Goal: Task Accomplishment & Management: Complete application form

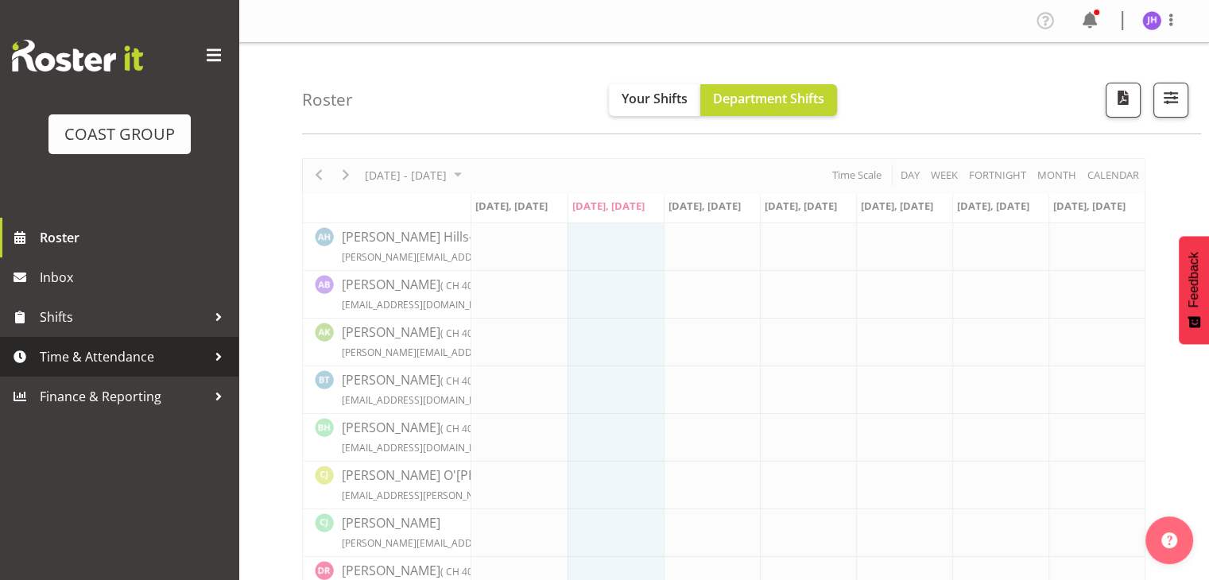
click at [143, 363] on span "Time & Attendance" at bounding box center [123, 357] width 167 height 24
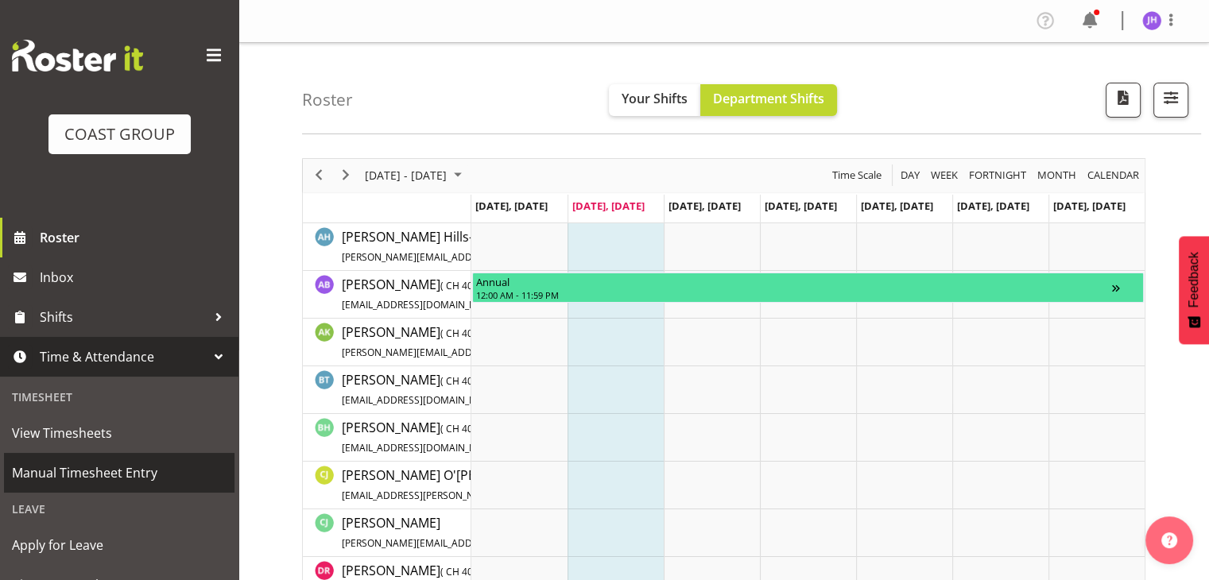
click at [177, 477] on span "Manual Timesheet Entry" at bounding box center [119, 473] width 215 height 24
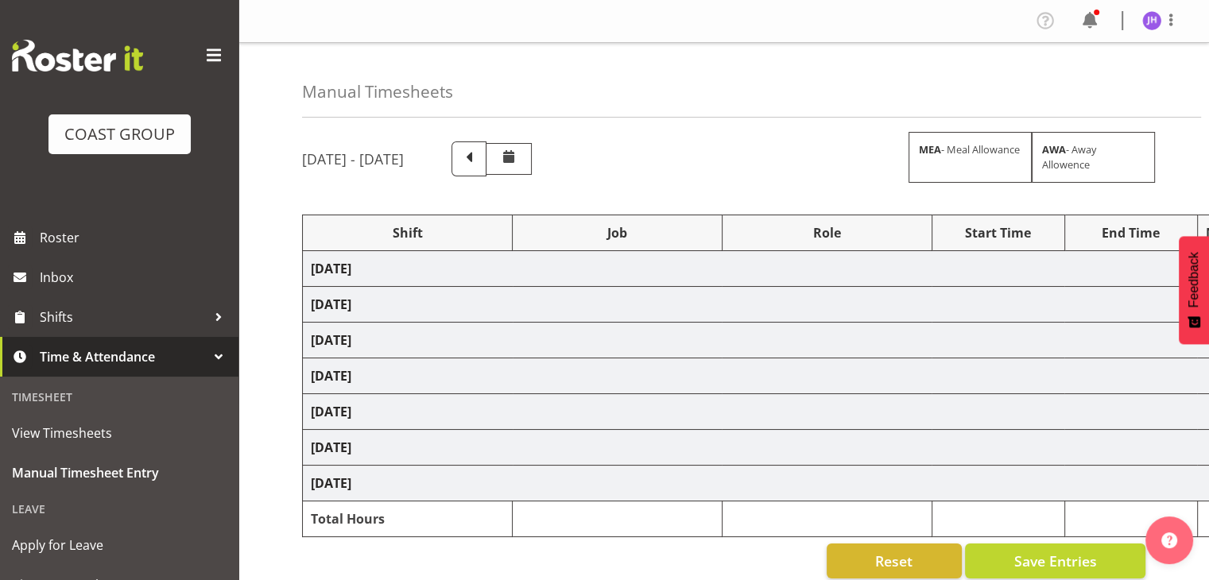
scroll to position [80, 0]
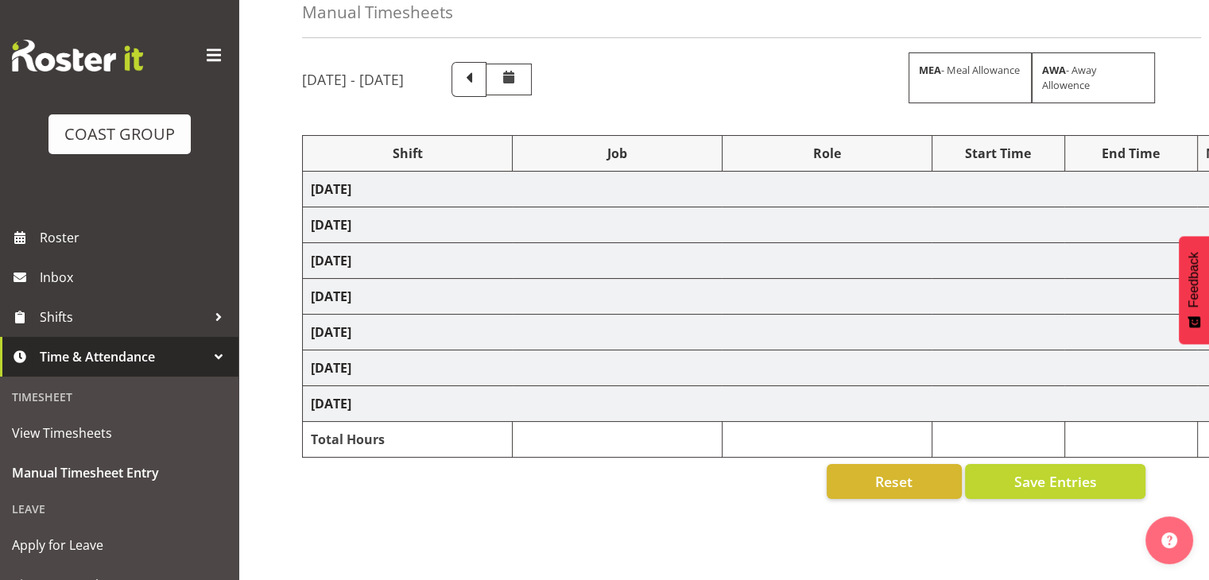
select select "1512"
select select "624"
select select "1512"
select select "624"
select select "1512"
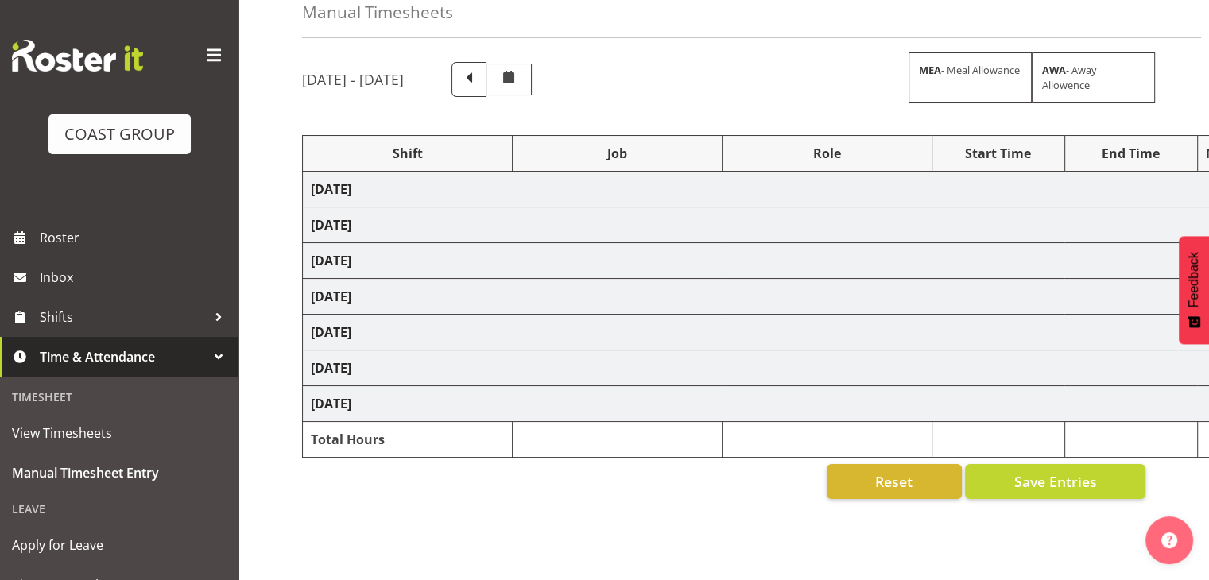
select select "624"
select select "1512"
select select "624"
select select "1512"
select select "624"
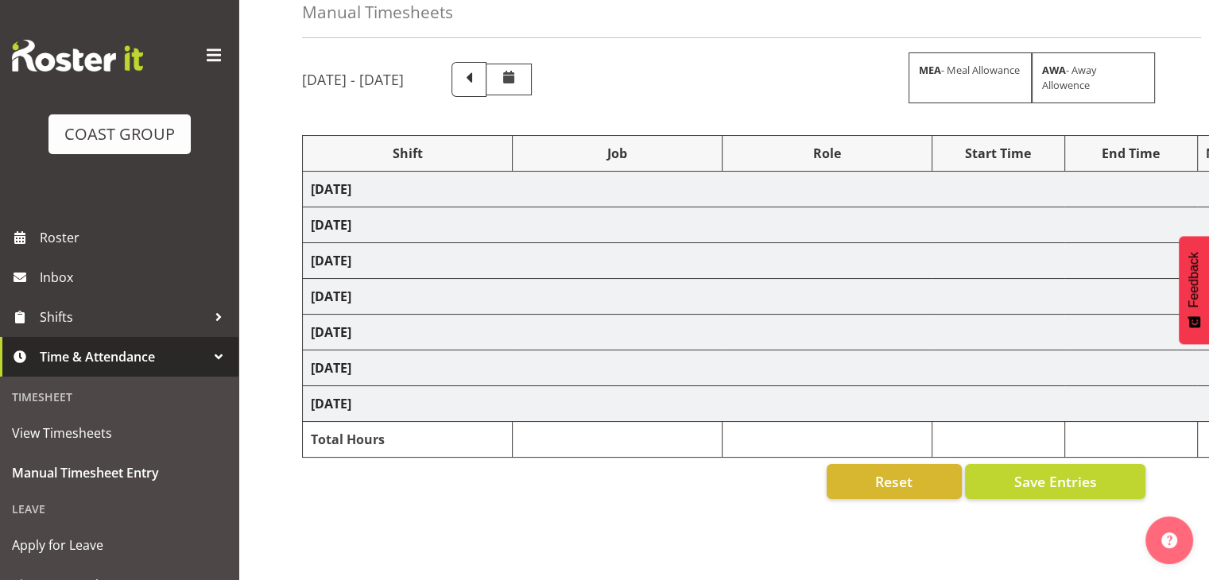
select select "1512"
select select "624"
select select "1512"
select select "624"
select select "1512"
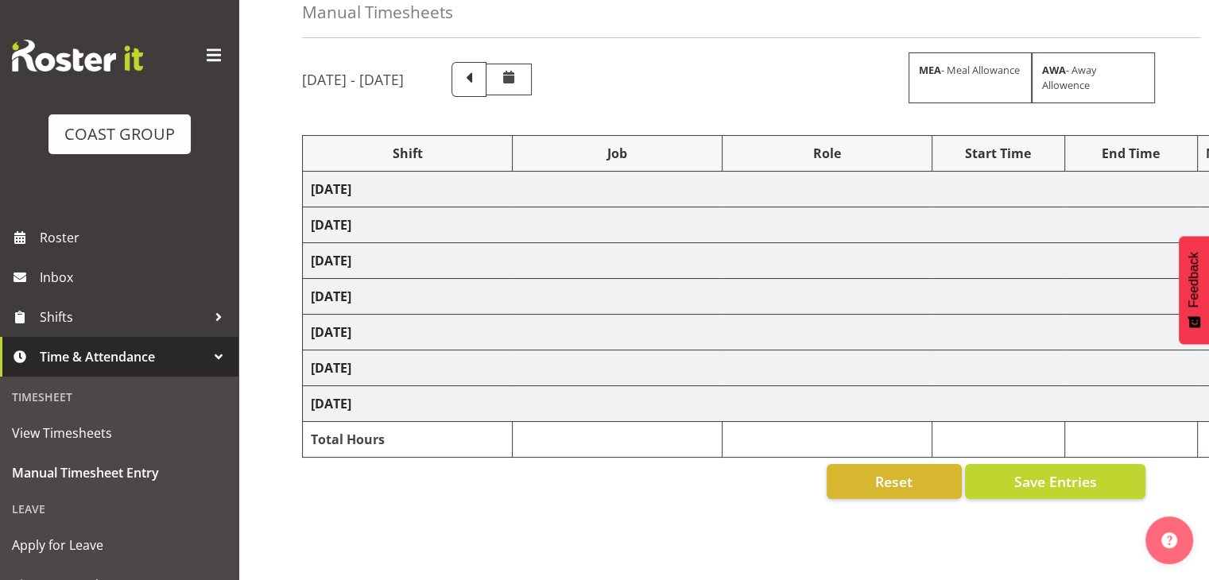
select select "624"
select select "1512"
select select "624"
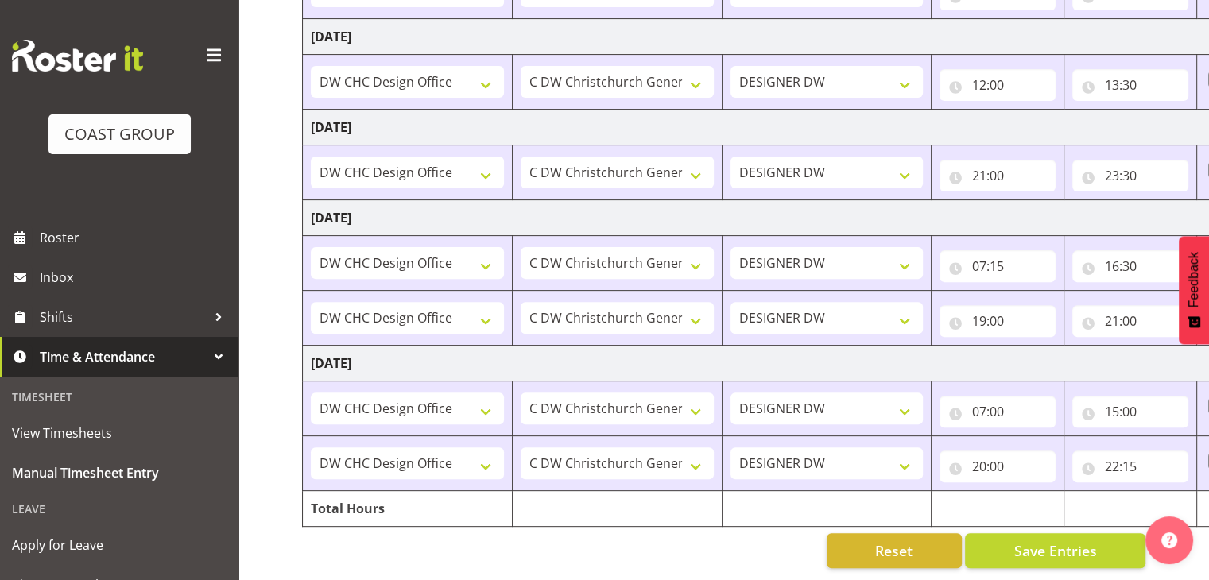
scroll to position [0, 206]
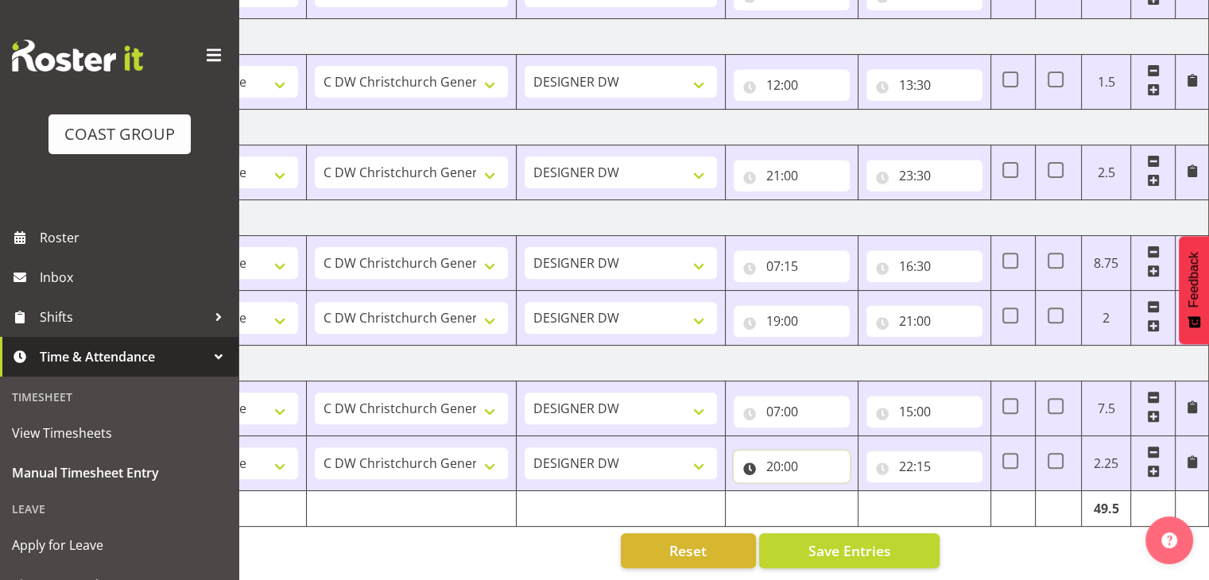
click at [779, 459] on input "20:00" at bounding box center [792, 467] width 116 height 32
click at [844, 492] on select "00 01 02 03 04 05 06 07 08 09 10 11 12 13 14 15 16 17 18 19 20 21 22 23" at bounding box center [843, 508] width 36 height 32
select select "19"
click at [825, 492] on select "00 01 02 03 04 05 06 07 08 09 10 11 12 13 14 15 16 17 18 19 20 21 22 23" at bounding box center [843, 508] width 36 height 32
type input "19:00"
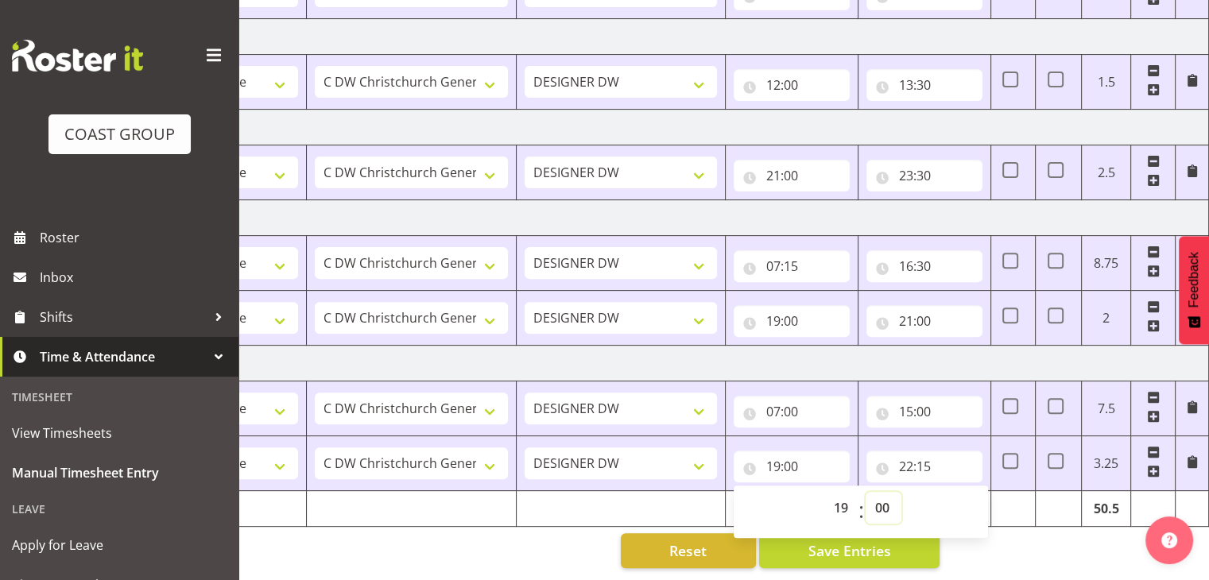
drag, startPoint x: 883, startPoint y: 489, endPoint x: 884, endPoint y: 481, distance: 8.1
click at [883, 492] on select "00 01 02 03 04 05 06 07 08 09 10 11 12 13 14 15 16 17 18 19 20 21 22 23 24 25 2…" at bounding box center [884, 508] width 36 height 32
select select "45"
click at [866, 492] on select "00 01 02 03 04 05 06 07 08 09 10 11 12 13 14 15 16 17 18 19 20 21 22 23 24 25 2…" at bounding box center [884, 508] width 36 height 32
type input "19:45"
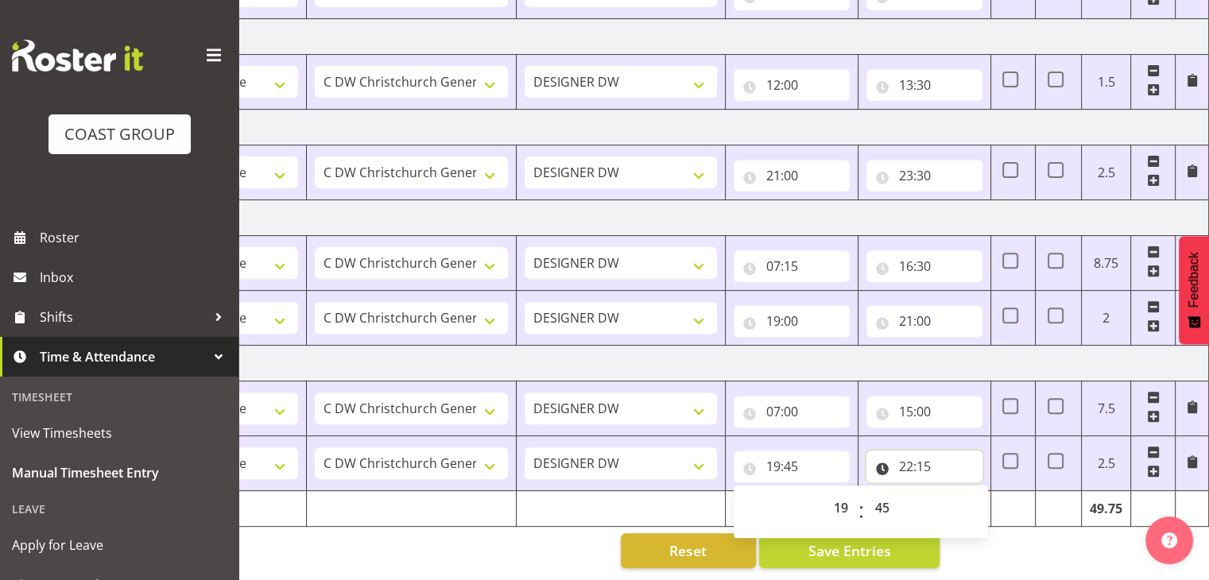
click at [928, 455] on input "22:15" at bounding box center [925, 467] width 116 height 32
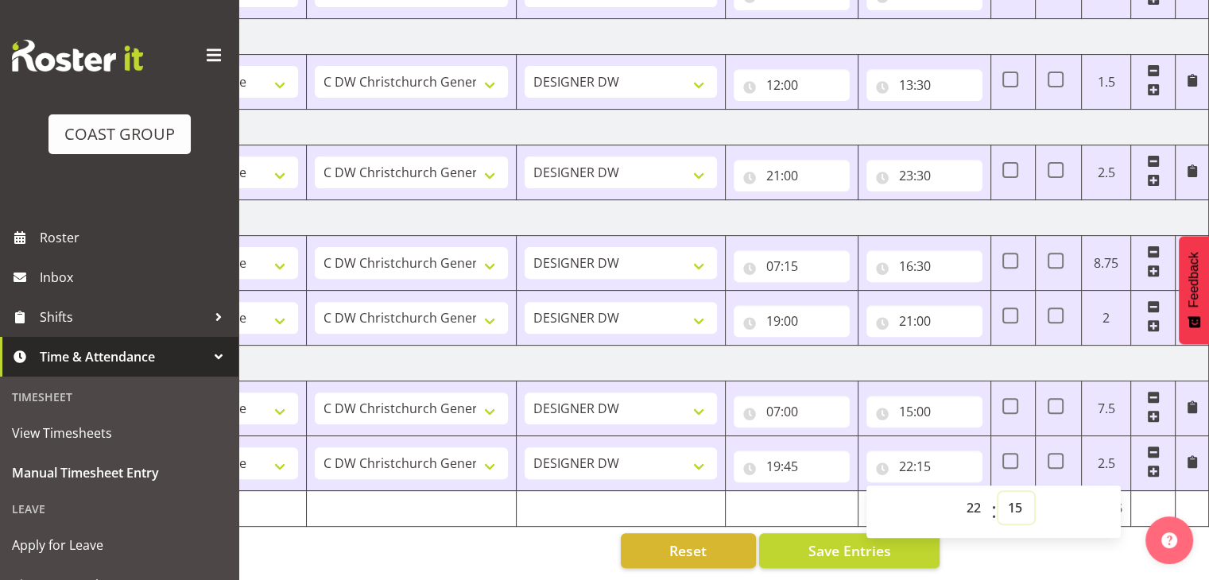
drag, startPoint x: 1013, startPoint y: 493, endPoint x: 1019, endPoint y: 481, distance: 13.5
click at [1013, 493] on select "00 01 02 03 04 05 06 07 08 09 10 11 12 13 14 15 16 17 18 19 20 21 22 23 24 25 2…" at bounding box center [1017, 508] width 36 height 32
select select "30"
click at [999, 492] on select "00 01 02 03 04 05 06 07 08 09 10 11 12 13 14 15 16 17 18 19 20 21 22 23 24 25 2…" at bounding box center [1017, 508] width 36 height 32
type input "22:30"
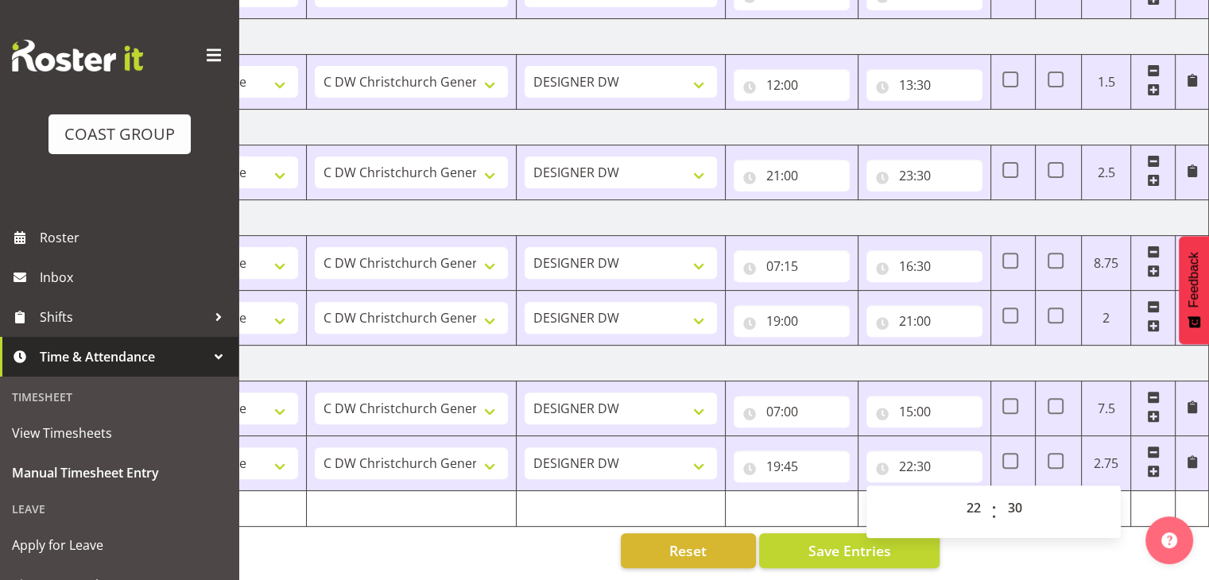
click at [1064, 551] on div "Manual Timesheets [DATE] - [DATE] MEA - Meal Allowance AWA - Away Allowence Shi…" at bounding box center [724, 60] width 971 height 1042
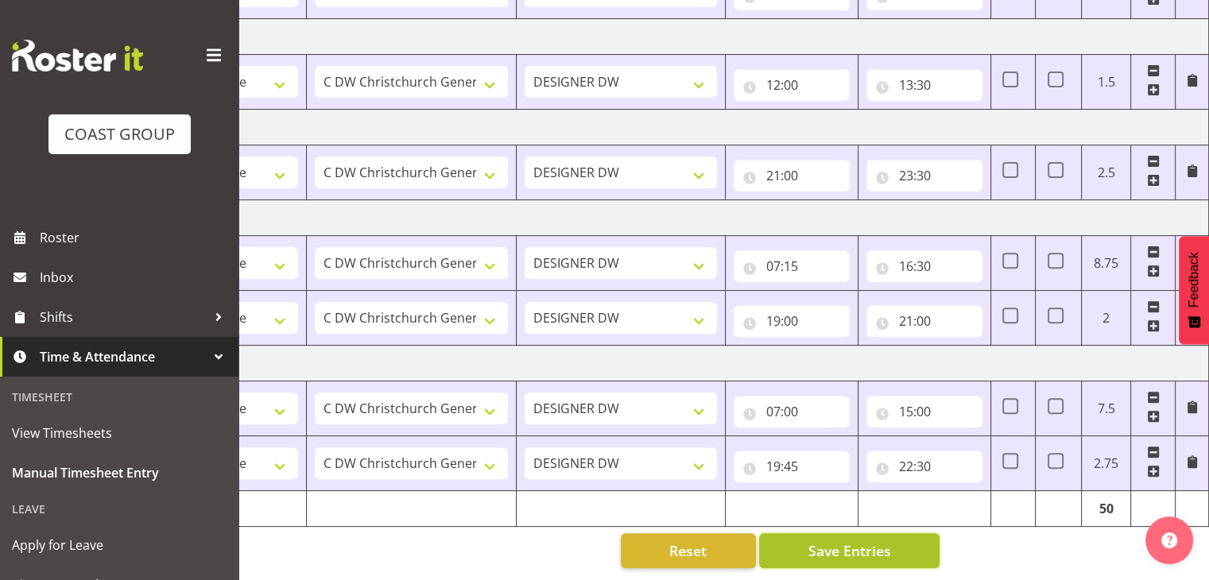
click at [878, 541] on span "Save Entries" at bounding box center [849, 551] width 83 height 21
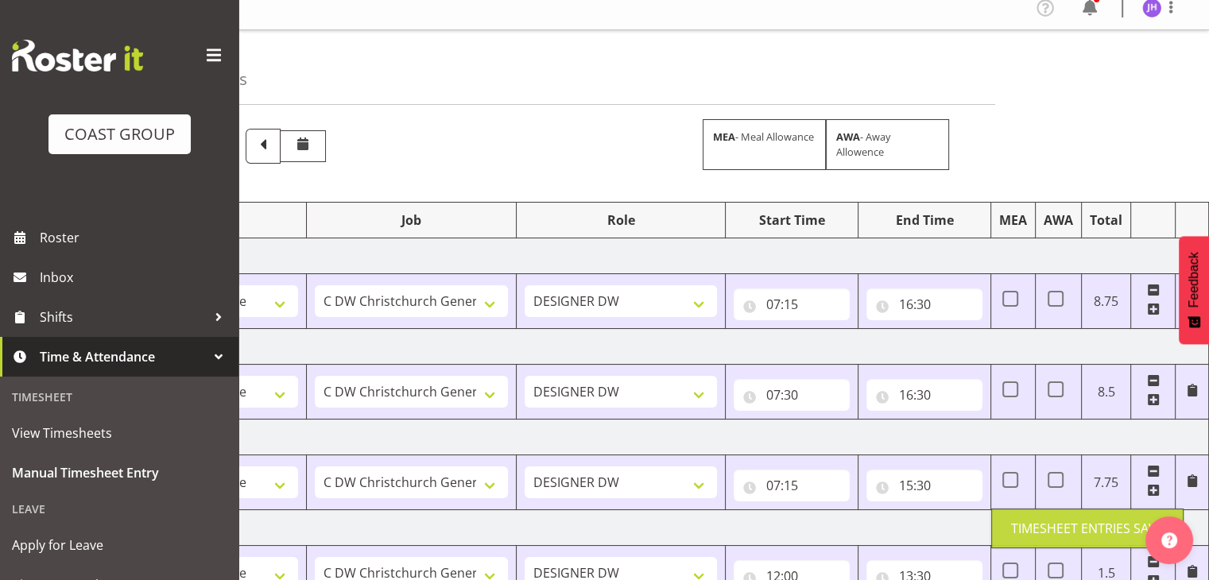
scroll to position [0, 0]
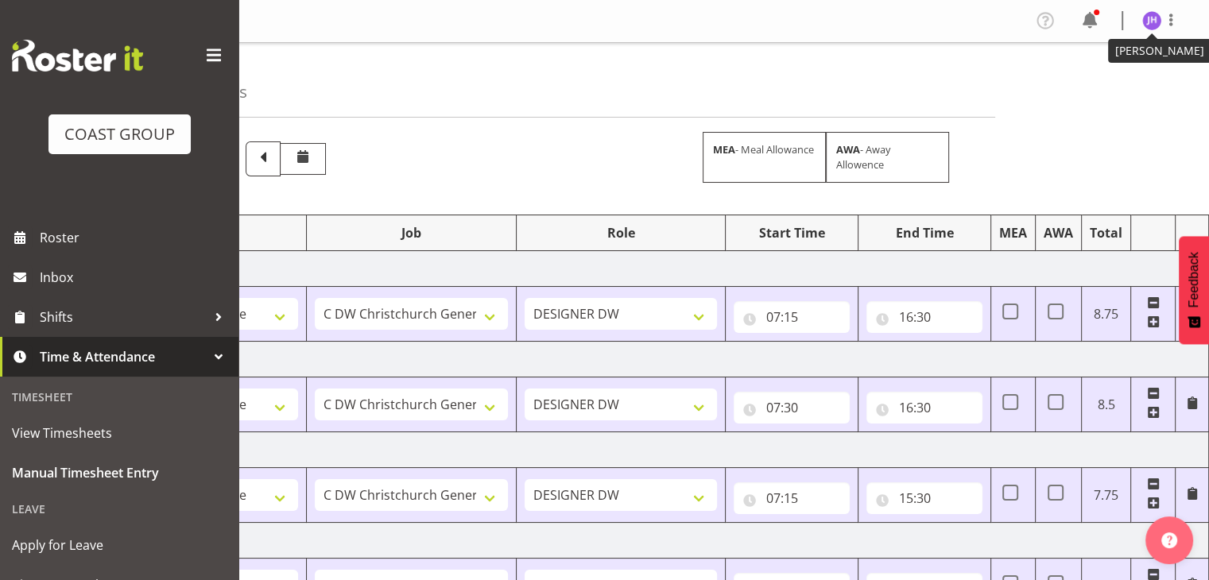
click at [1155, 21] on img at bounding box center [1152, 20] width 19 height 19
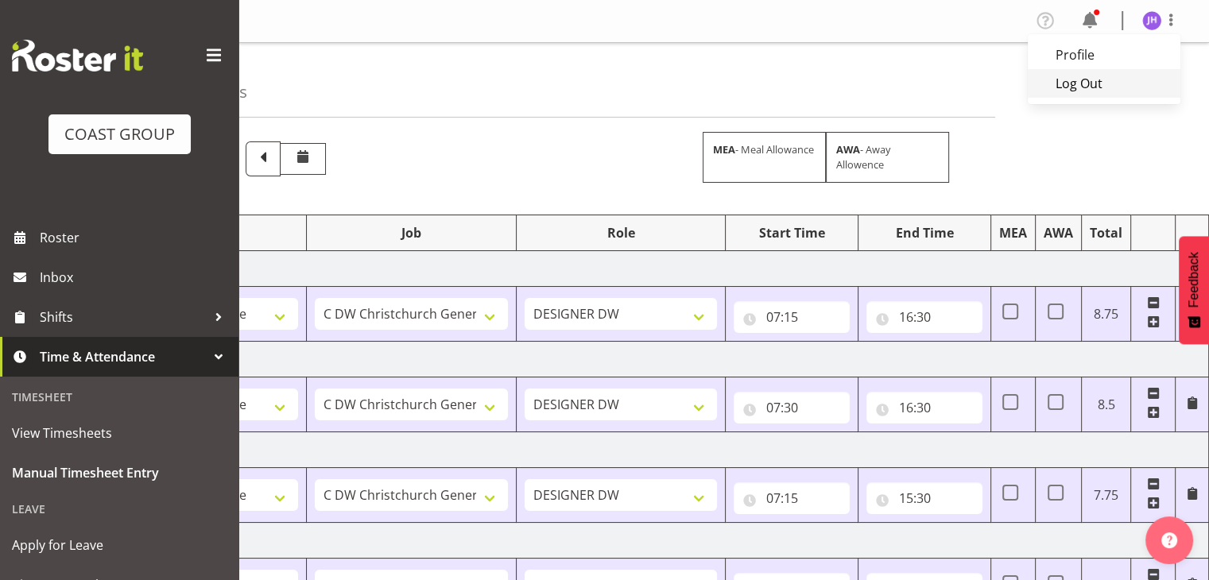
click at [1095, 81] on link "Log Out" at bounding box center [1104, 83] width 153 height 29
